Goal: Task Accomplishment & Management: Use online tool/utility

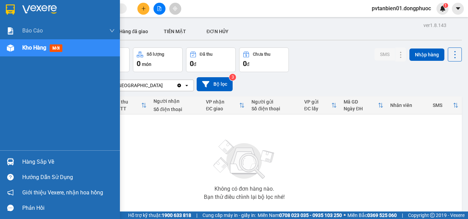
click at [25, 161] on div "Hàng sắp về" at bounding box center [68, 162] width 92 height 10
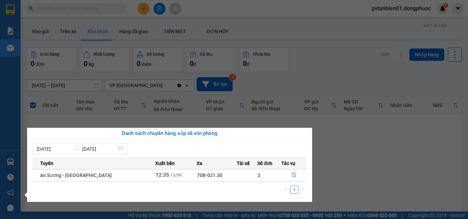
click at [395, 170] on section "Kết quả tìm kiếm ( 0 ) Bộ lọc Ngày tạo đơn gần nhất No Data pvtanbien01.dongphu…" at bounding box center [234, 109] width 468 height 219
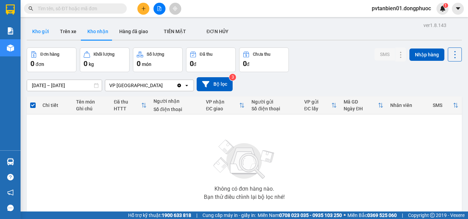
click at [43, 30] on button "Kho gửi" at bounding box center [41, 31] width 28 height 16
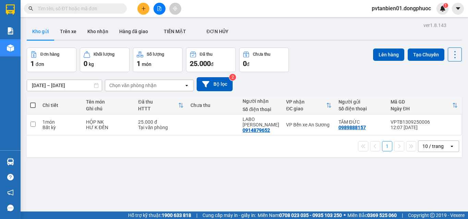
click at [31, 104] on span at bounding box center [32, 105] width 5 height 5
click at [33, 102] on input "checkbox" at bounding box center [33, 102] width 0 height 0
checkbox input "true"
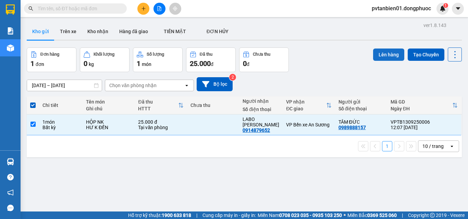
click at [374, 54] on button "Lên hàng" at bounding box center [388, 55] width 31 height 12
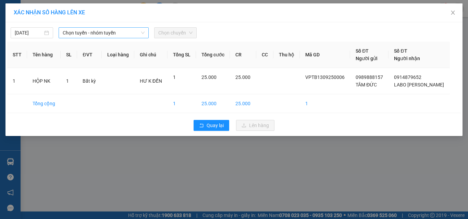
click at [87, 35] on span "Chọn tuyến - nhóm tuyến" at bounding box center [104, 33] width 82 height 10
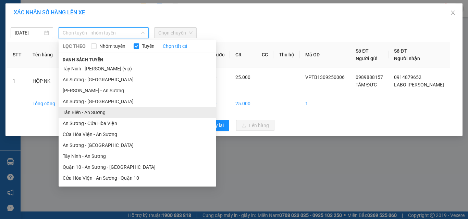
click at [73, 111] on li "Tân Biên - An Sương" at bounding box center [137, 112] width 157 height 11
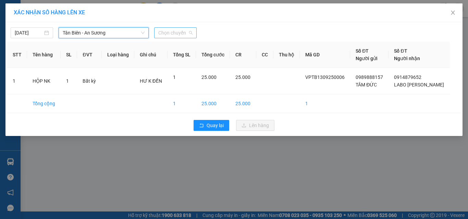
click at [168, 35] on span "Chọn chuyến" at bounding box center [175, 33] width 34 height 10
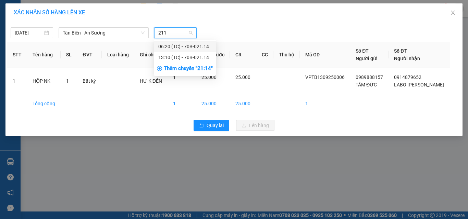
type input "2114"
click at [179, 56] on div "13:10 (TC) - 70B-021.14" at bounding box center [184, 58] width 53 height 8
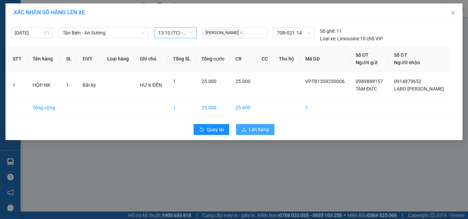
click at [263, 130] on span "Lên hàng" at bounding box center [259, 130] width 20 height 8
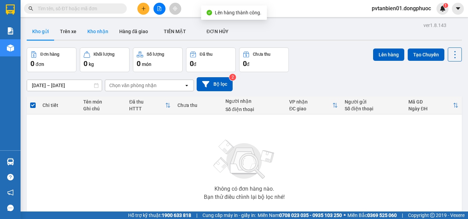
click at [100, 31] on button "Kho nhận" at bounding box center [98, 31] width 32 height 16
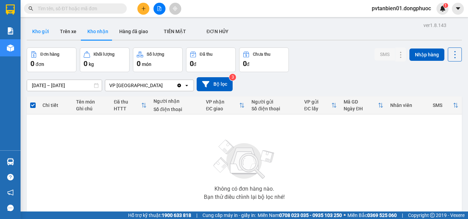
click at [45, 30] on button "Kho gửi" at bounding box center [41, 31] width 28 height 16
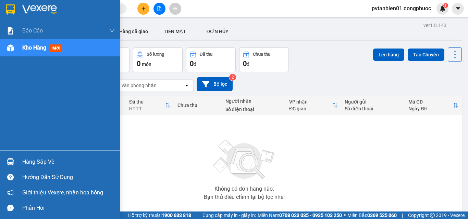
drag, startPoint x: 42, startPoint y: 166, endPoint x: 46, endPoint y: 164, distance: 4.6
click at [43, 163] on div "Hàng sắp về" at bounding box center [68, 162] width 92 height 10
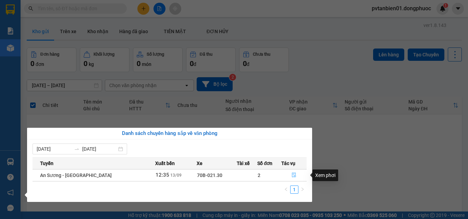
click at [292, 174] on icon "file-done" at bounding box center [293, 175] width 5 height 5
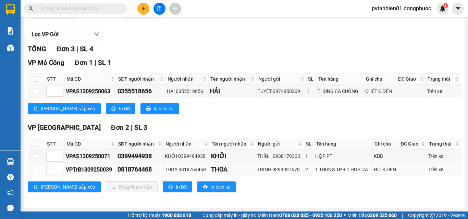
scroll to position [70, 0]
